Goal: Leave review/rating: Share an evaluation or opinion about a product, service, or content

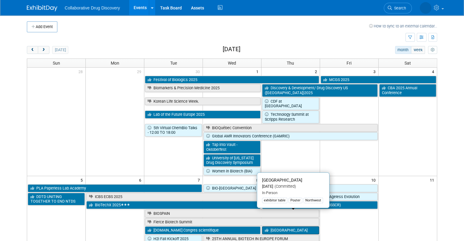
click at [282, 227] on link "[GEOGRAPHIC_DATA]" at bounding box center [290, 231] width 57 height 8
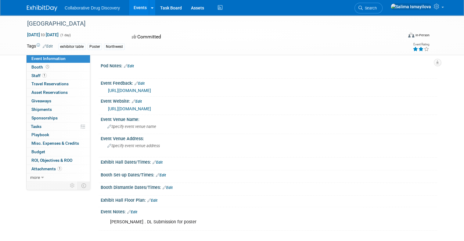
click at [424, 48] on icon at bounding box center [420, 49] width 5 height 4
click at [139, 88] on link "[URL][DOMAIN_NAME]" at bounding box center [129, 90] width 43 height 5
